Goal: Check status: Check status

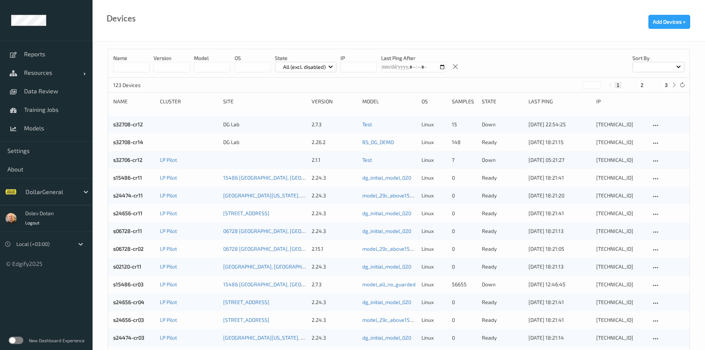
click at [16, 339] on label at bounding box center [16, 340] width 15 height 7
